Goal: Check status: Check status

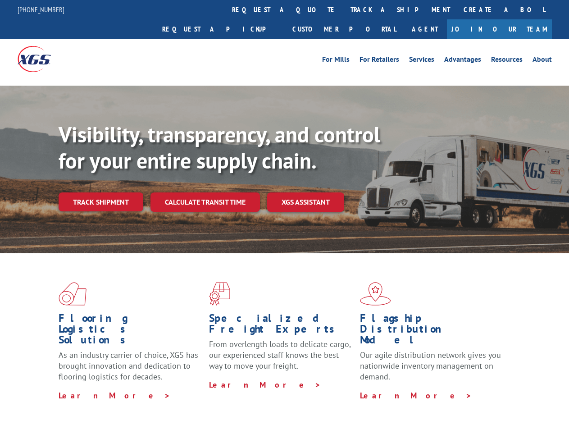
click at [284, 212] on div "Visibility, transparency, and control for your entire supply chain. Track shipm…" at bounding box center [314, 185] width 510 height 126
click at [344, 9] on link "track a shipment" at bounding box center [400, 9] width 113 height 19
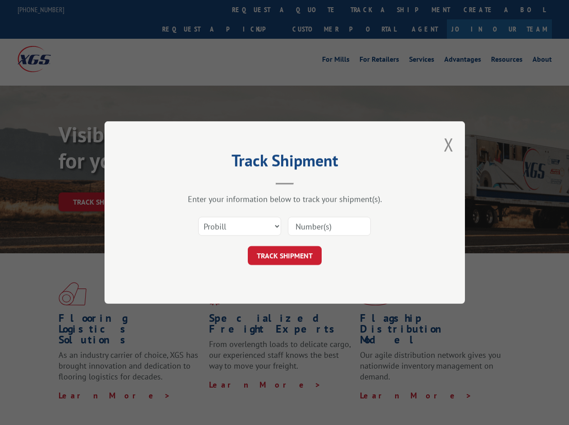
click at [314, 9] on div "Track Shipment Enter your information below to track your shipment(s). Select c…" at bounding box center [284, 212] width 569 height 425
click at [371, 9] on div "Track Shipment Enter your information below to track your shipment(s). Select c…" at bounding box center [284, 212] width 569 height 425
click at [100, 182] on div "Track Shipment Enter your information below to track your shipment(s). Select c…" at bounding box center [284, 212] width 569 height 425
click at [204, 182] on header "Track Shipment" at bounding box center [285, 169] width 270 height 31
click at [306, 182] on header "Track Shipment" at bounding box center [285, 169] width 270 height 31
